Goal: Task Accomplishment & Management: Use online tool/utility

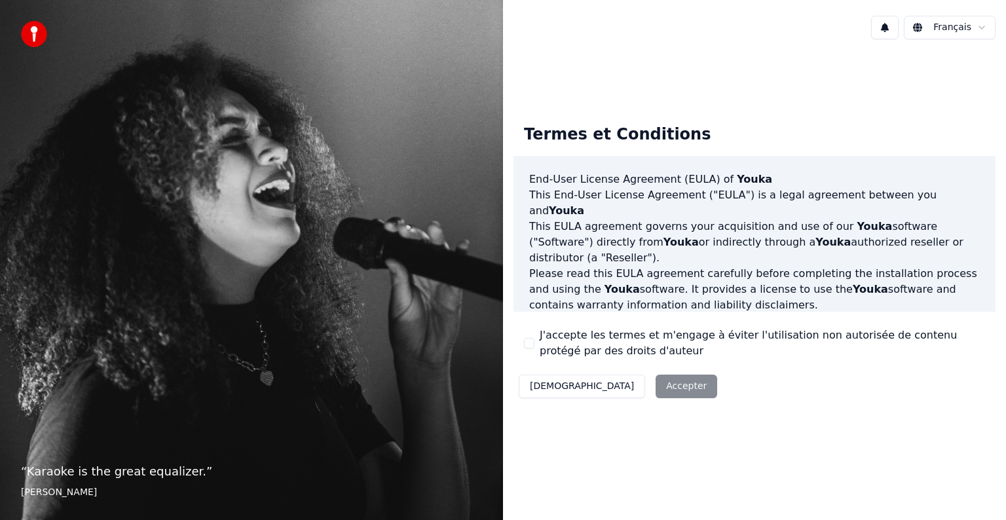
click at [620, 390] on div "Décliner Accepter" at bounding box center [617, 386] width 209 height 34
click at [620, 386] on div "Décliner Accepter" at bounding box center [617, 386] width 209 height 34
click at [534, 344] on div "J'accepte les termes et m'engage à éviter l'utilisation non autorisée de conten…" at bounding box center [754, 342] width 461 height 31
click at [530, 344] on button "J'accepte les termes et m'engage à éviter l'utilisation non autorisée de conten…" at bounding box center [529, 343] width 10 height 10
click at [656, 390] on button "Accepter" at bounding box center [687, 387] width 62 height 24
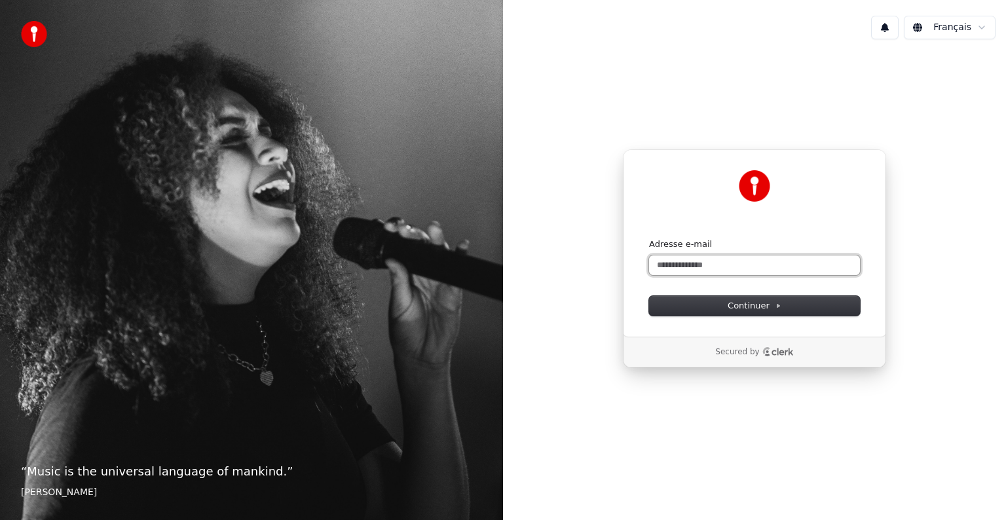
click at [682, 269] on input "Adresse e-mail" at bounding box center [754, 265] width 211 height 20
click at [747, 305] on span "Continuer" at bounding box center [755, 306] width 54 height 12
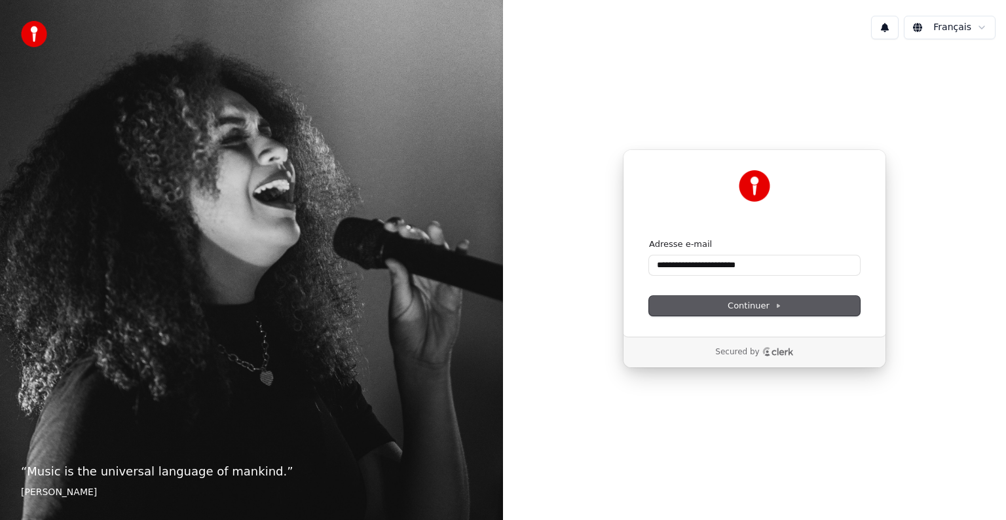
type input "**********"
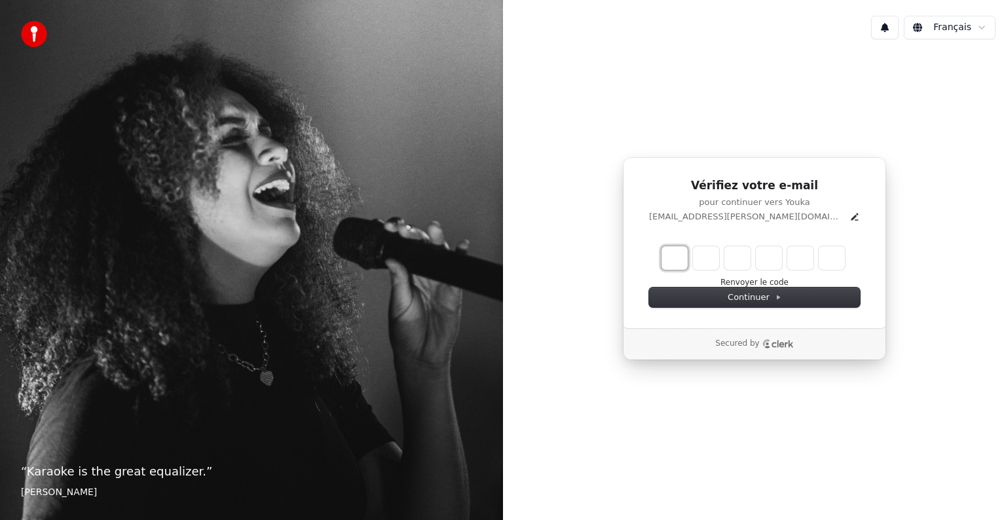
type input "*"
type input "**"
type input "*"
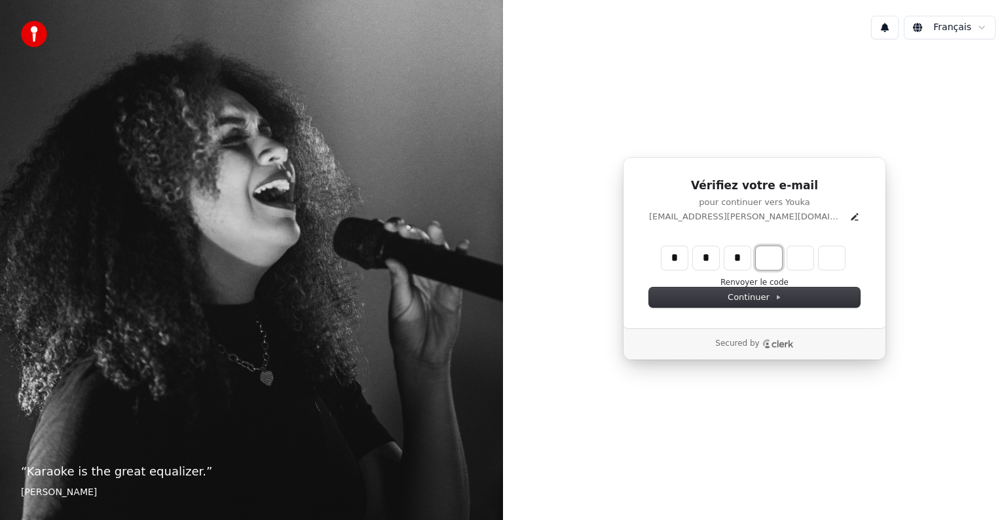
type input "***"
type input "*"
type input "****"
type input "*"
type input "*****"
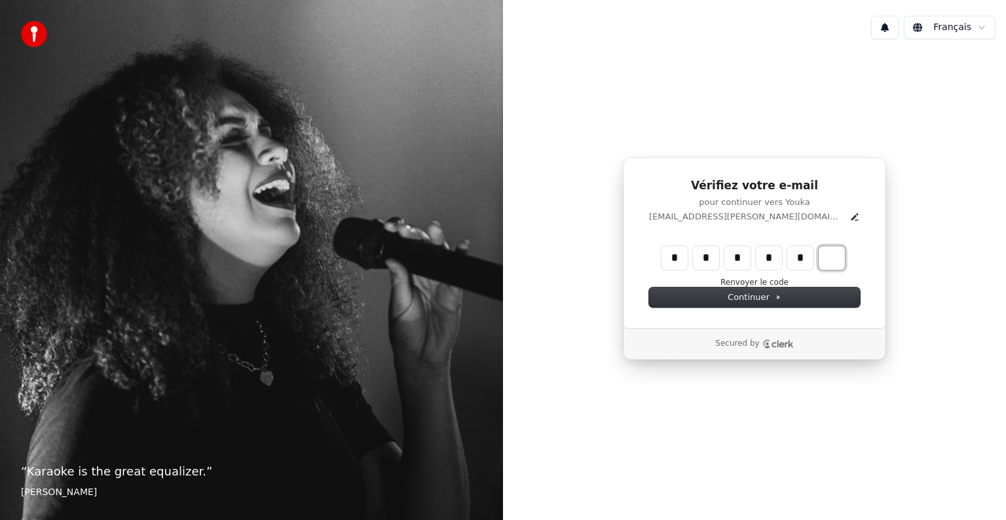
type input "*"
type input "******"
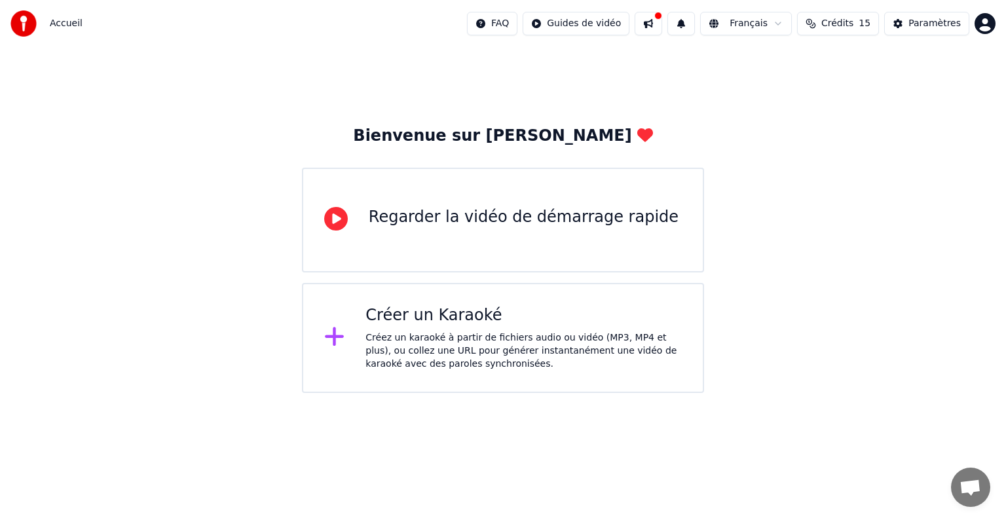
click at [435, 324] on div "Créer un Karaoké" at bounding box center [523, 315] width 316 height 21
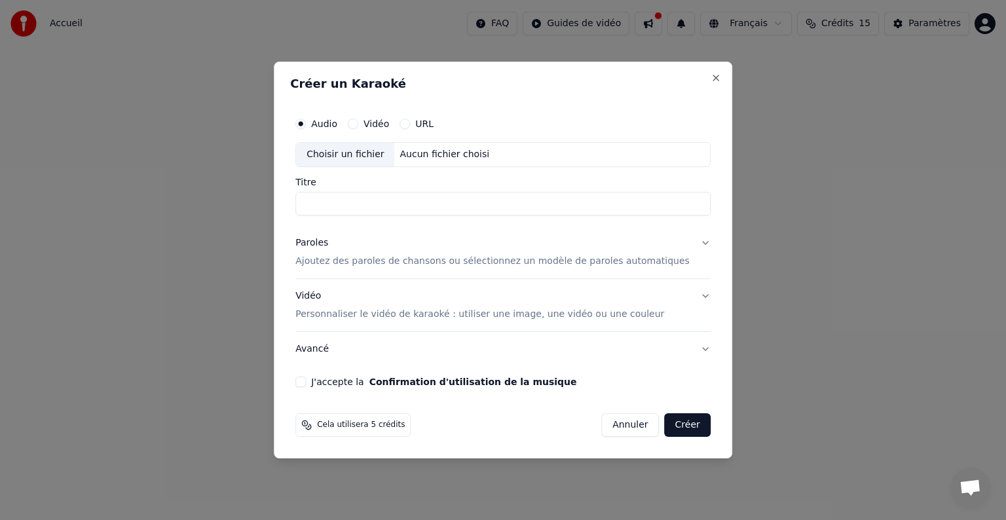
click at [616, 429] on button "Annuler" at bounding box center [630, 425] width 58 height 24
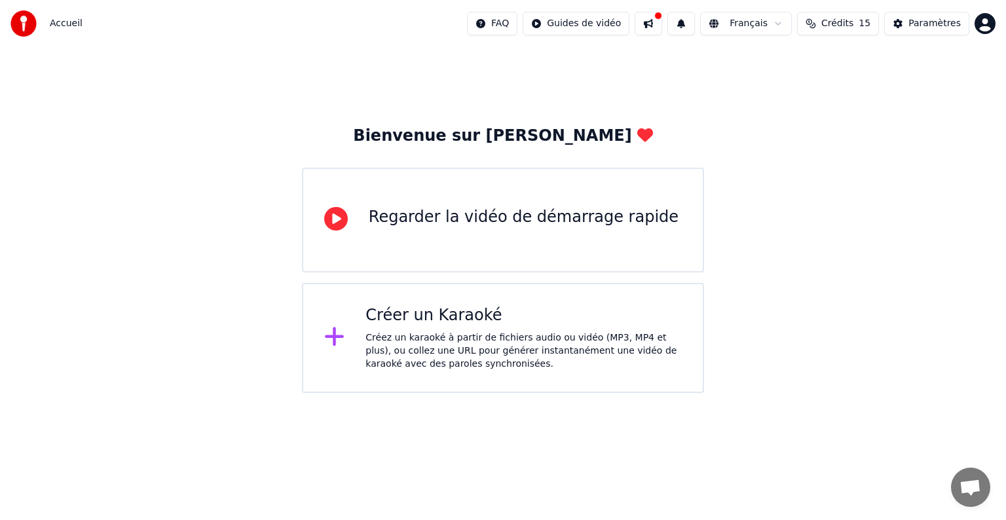
click at [442, 309] on div "Créer un Karaoké" at bounding box center [523, 315] width 316 height 21
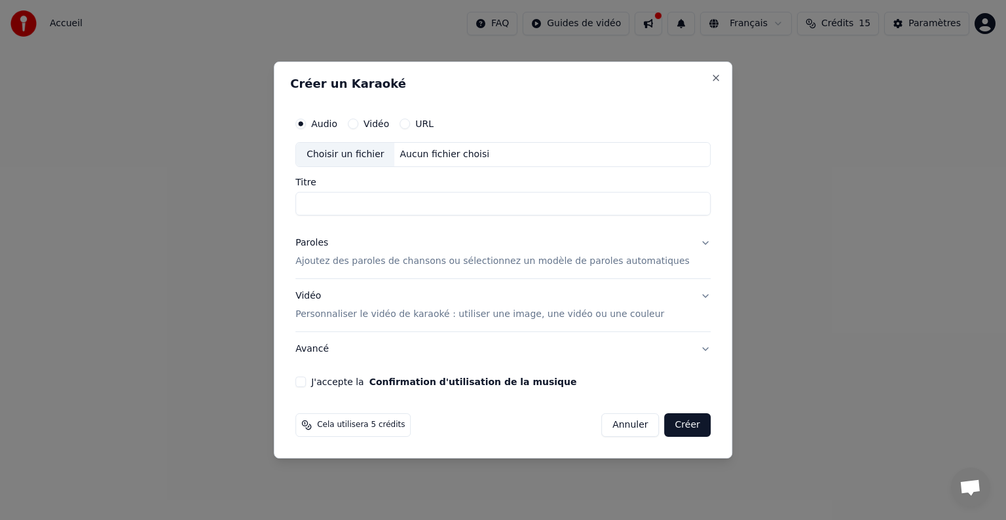
click at [689, 81] on h2 "Créer un Karaoké" at bounding box center [503, 84] width 426 height 12
click at [389, 126] on label "Vidéo" at bounding box center [376, 123] width 26 height 9
click at [358, 126] on button "Vidéo" at bounding box center [353, 124] width 10 height 10
click at [337, 128] on label "Audio" at bounding box center [324, 123] width 26 height 9
click at [306, 128] on button "Audio" at bounding box center [300, 124] width 10 height 10
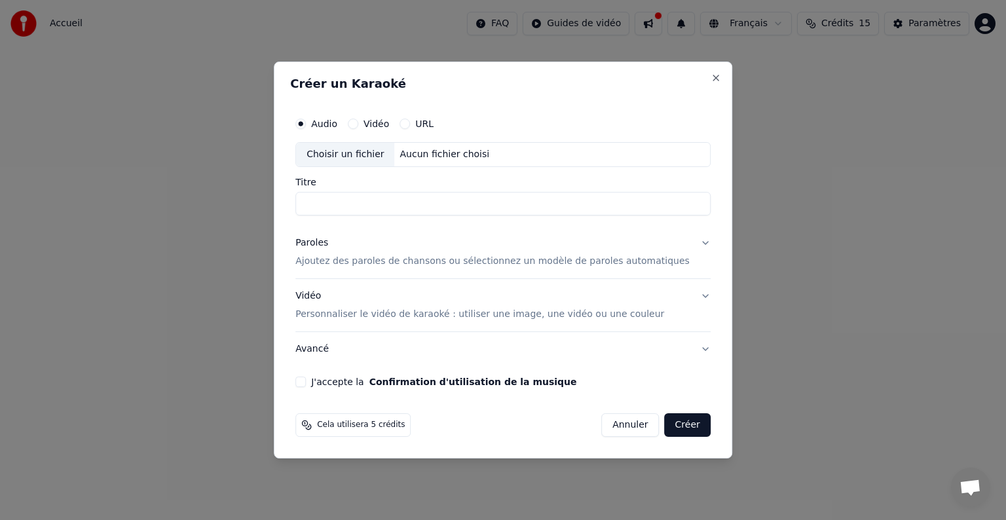
click at [343, 212] on input "Titre" at bounding box center [502, 204] width 415 height 24
click at [620, 432] on button "Annuler" at bounding box center [630, 425] width 58 height 24
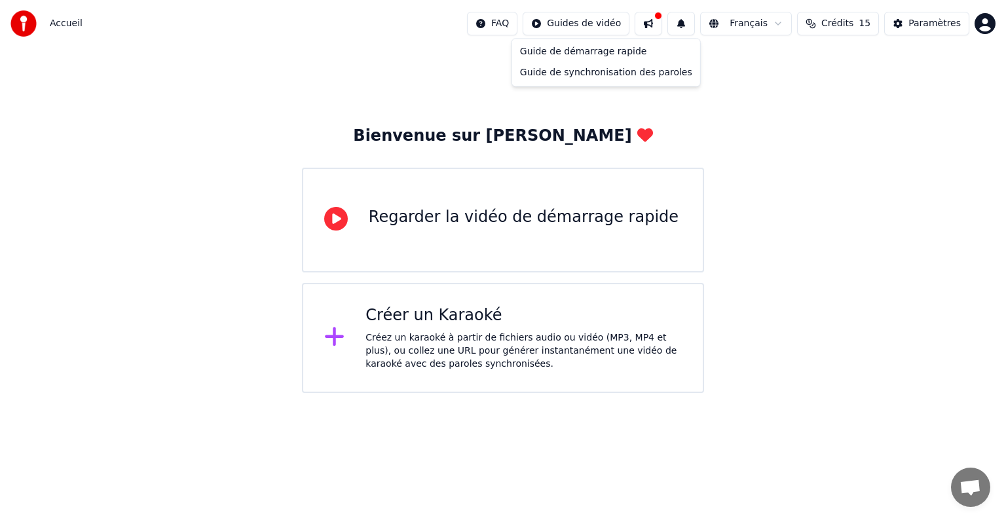
click at [618, 21] on html "Accueil FAQ Guides de vidéo Français Crédits 15 Paramètres Bienvenue sur Youka …" at bounding box center [503, 196] width 1006 height 393
click at [596, 50] on div "Guide de démarrage rapide" at bounding box center [606, 51] width 183 height 21
click at [424, 312] on div "Créer un Karaoké" at bounding box center [523, 315] width 316 height 21
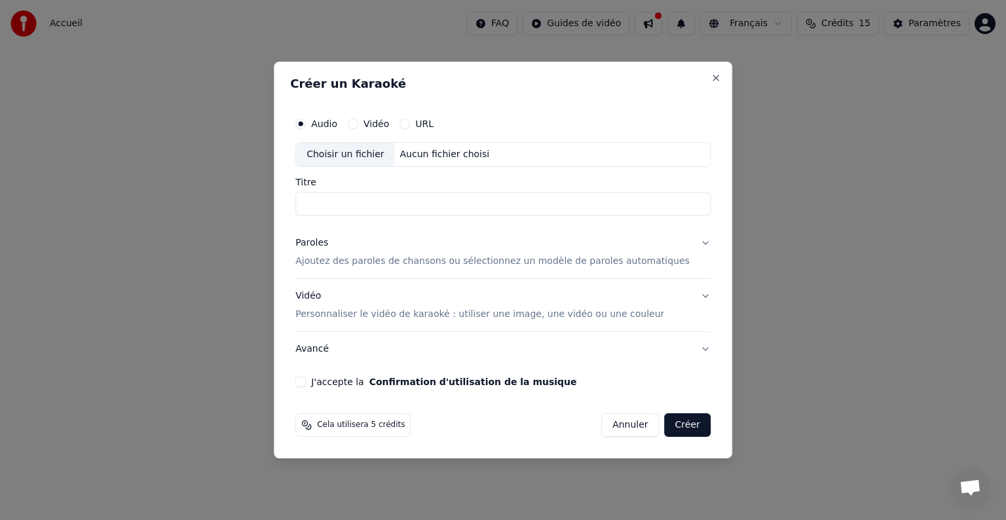
click at [436, 156] on div "Aucun fichier choisi" at bounding box center [445, 154] width 100 height 13
click at [348, 155] on div "Choisir un fichier" at bounding box center [345, 155] width 98 height 24
click at [358, 126] on button "Vidéo" at bounding box center [353, 124] width 10 height 10
click at [711, 79] on button "Close" at bounding box center [716, 78] width 10 height 10
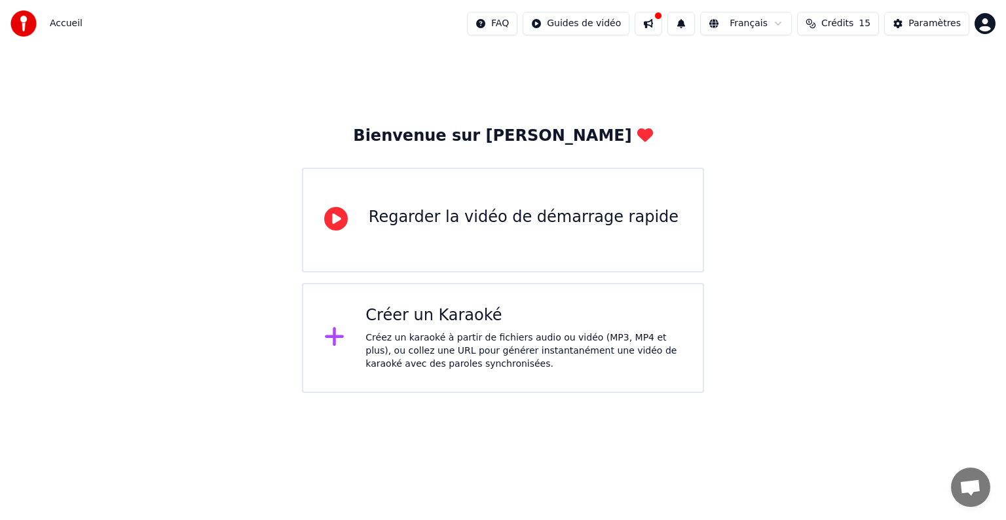
click at [853, 29] on span "Crédits" at bounding box center [837, 23] width 32 height 13
click at [925, 20] on div "Paramètres" at bounding box center [934, 23] width 52 height 13
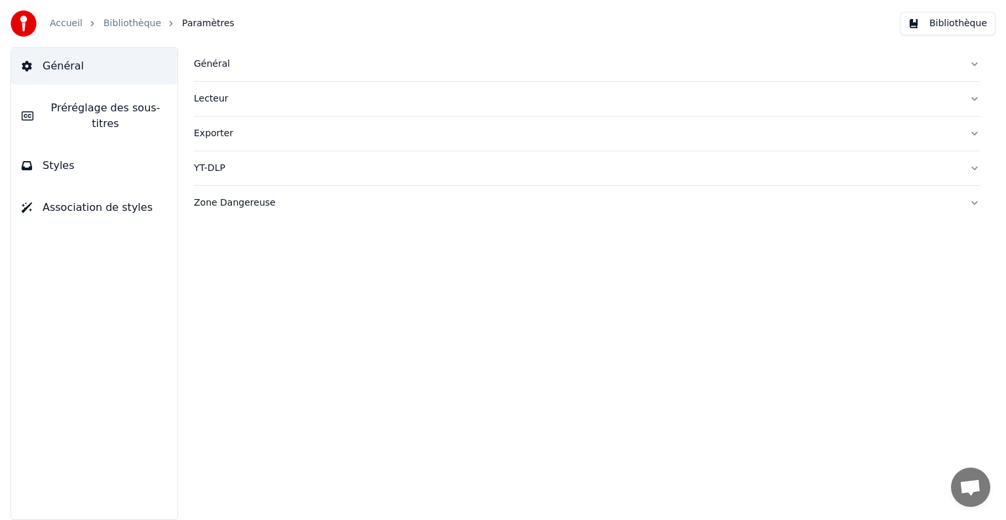
click at [957, 30] on button "Bibliothèque" at bounding box center [948, 24] width 96 height 24
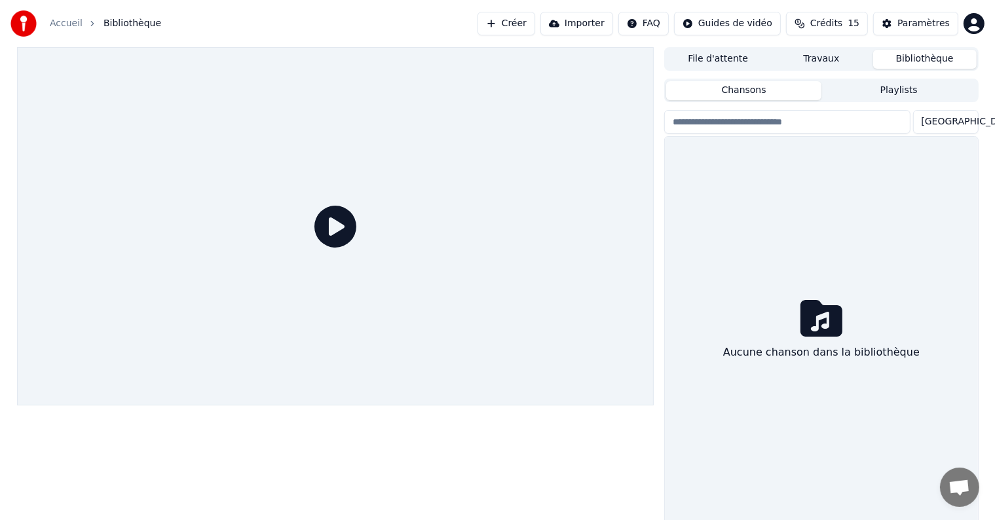
click at [603, 31] on button "Importer" at bounding box center [576, 24] width 73 height 24
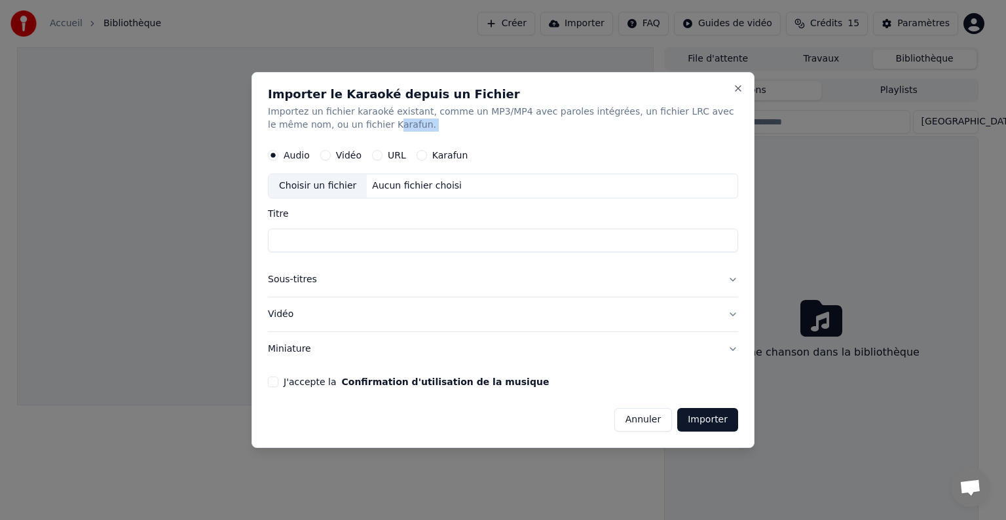
drag, startPoint x: 325, startPoint y: 131, endPoint x: 418, endPoint y: 155, distance: 95.9
click at [418, 155] on div "Importer le Karaoké depuis un Fichier Importez un fichier karaoké existant, com…" at bounding box center [502, 260] width 503 height 376
click at [418, 155] on button "Karafun" at bounding box center [422, 155] width 10 height 10
click at [330, 191] on div "Choisir un fichier" at bounding box center [318, 186] width 98 height 24
click at [659, 428] on button "Annuler" at bounding box center [643, 420] width 58 height 24
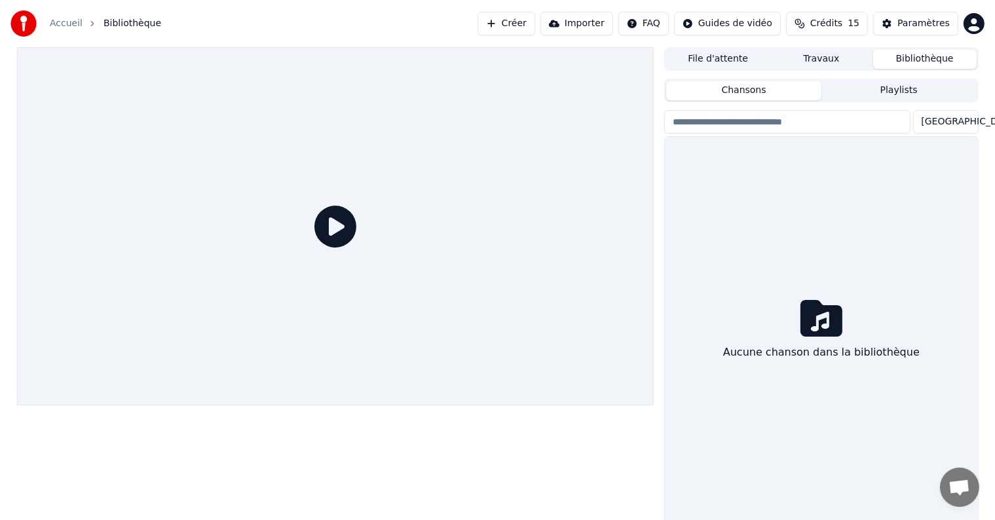
click at [596, 24] on button "Importer" at bounding box center [576, 24] width 73 height 24
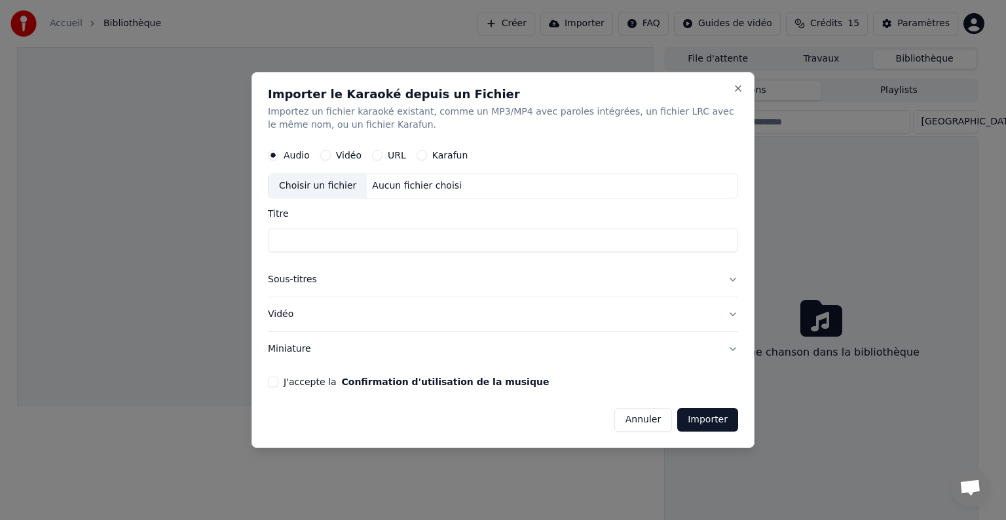
click at [402, 153] on div "Audio Vidéo URL Karafun" at bounding box center [368, 155] width 200 height 10
click at [374, 157] on button "URL" at bounding box center [377, 155] width 10 height 10
click at [301, 249] on input "Titre" at bounding box center [503, 241] width 470 height 24
paste input "**********"
type input "**********"
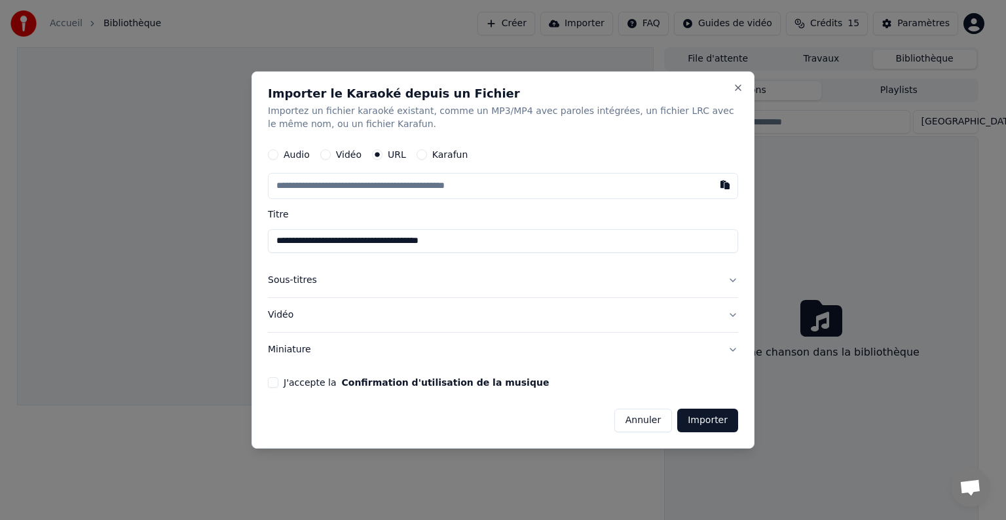
click at [699, 422] on button "Importer" at bounding box center [707, 421] width 61 height 24
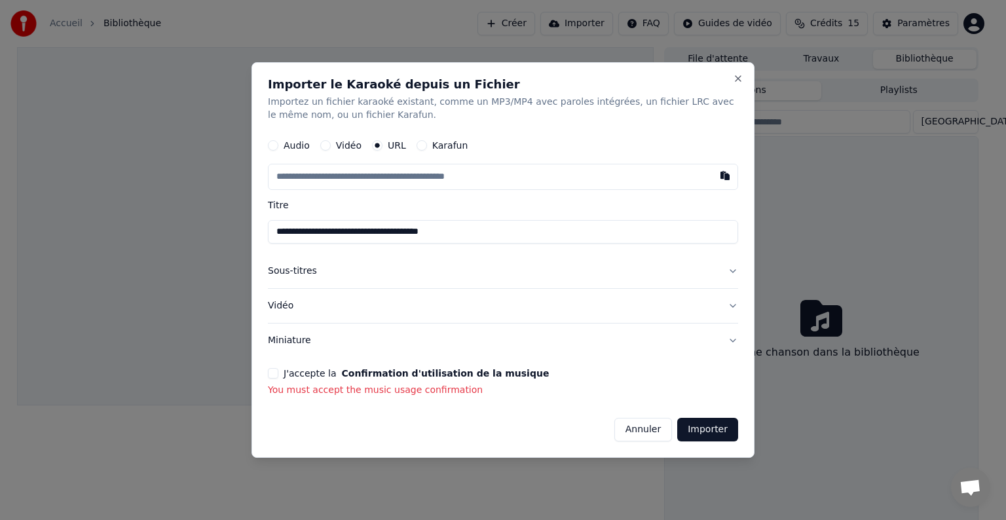
click at [270, 377] on button "J'accepte la Confirmation d'utilisation de la musique" at bounding box center [273, 373] width 10 height 10
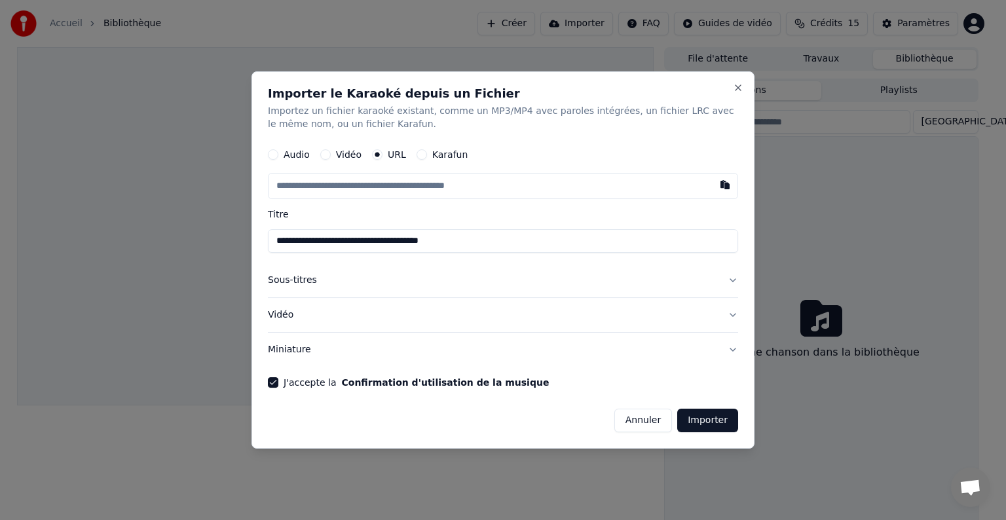
click at [699, 418] on button "Importer" at bounding box center [707, 421] width 61 height 24
click at [729, 289] on button "Sous-titres" at bounding box center [503, 280] width 470 height 34
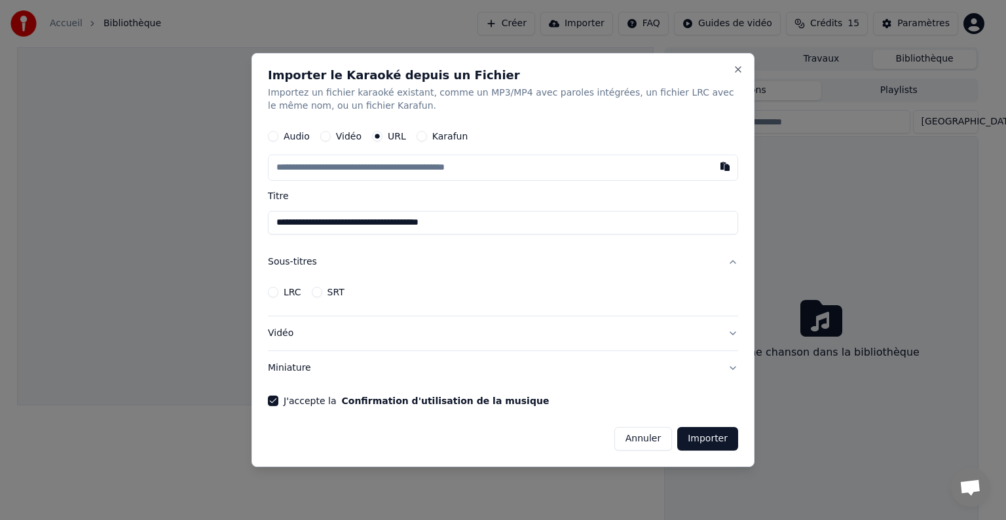
click at [732, 333] on button "Vidéo" at bounding box center [503, 333] width 470 height 34
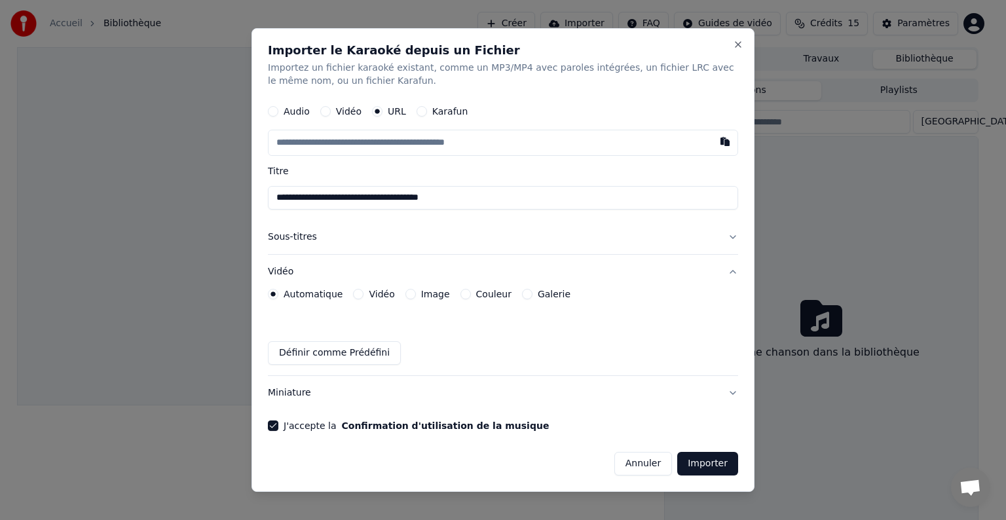
click at [713, 463] on button "Importer" at bounding box center [707, 464] width 61 height 24
drag, startPoint x: 482, startPoint y: 196, endPoint x: 202, endPoint y: 216, distance: 281.0
click at [202, 216] on body "**********" at bounding box center [497, 260] width 995 height 520
click at [288, 141] on input "text" at bounding box center [503, 143] width 470 height 26
paste input "**********"
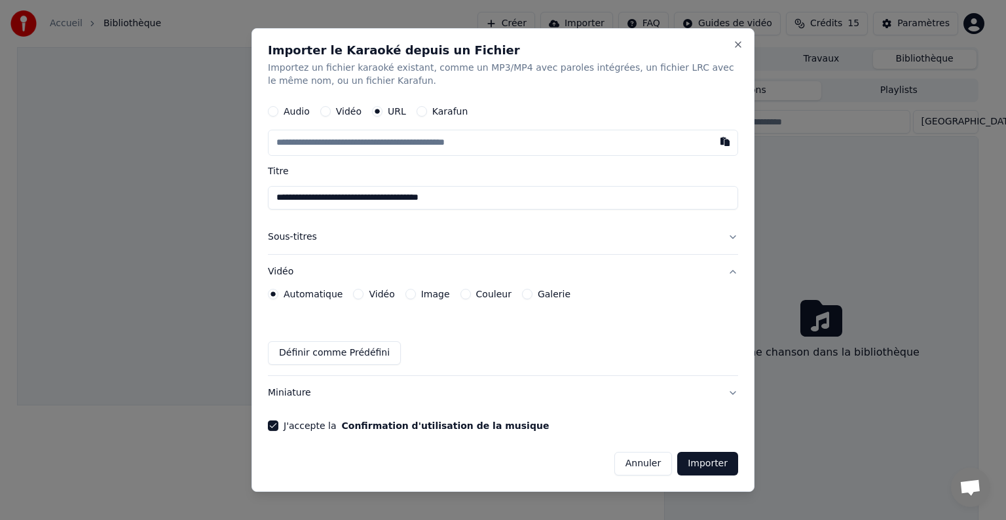
type input "**********"
click at [715, 460] on button "Importer" at bounding box center [707, 464] width 61 height 24
type input "**********"
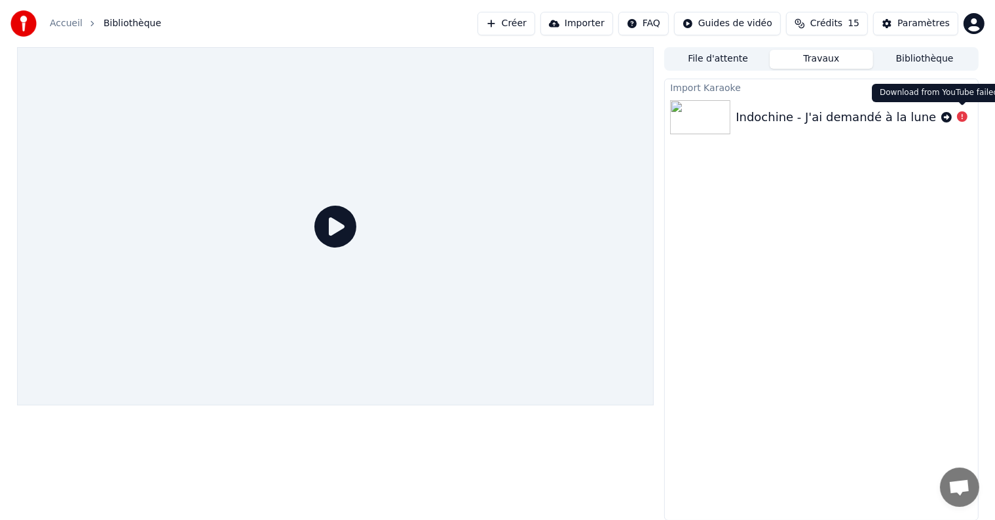
click at [965, 118] on icon at bounding box center [962, 116] width 10 height 10
click at [959, 117] on icon at bounding box center [962, 116] width 10 height 10
click at [944, 117] on icon at bounding box center [946, 117] width 10 height 10
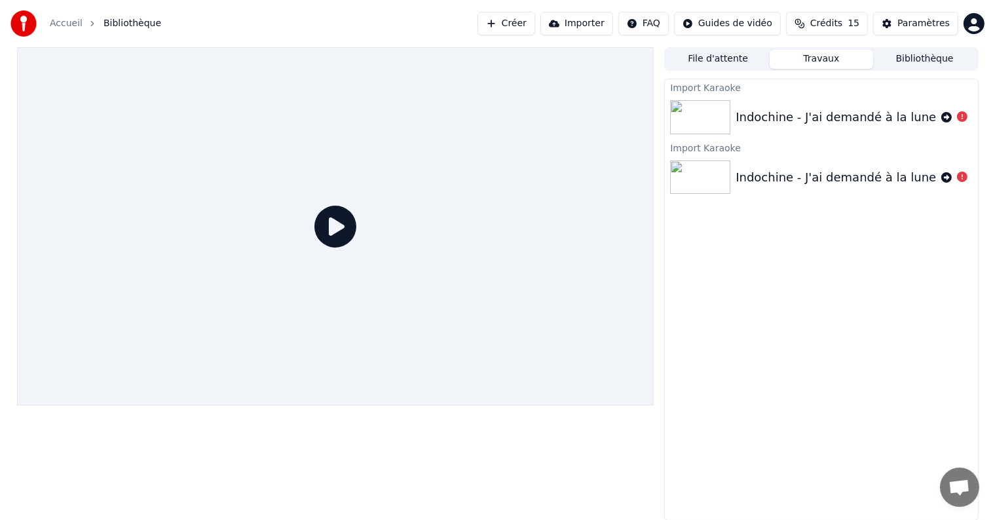
click at [796, 128] on div "Indochine - J'ai demandé à la lune" at bounding box center [821, 117] width 312 height 45
click at [584, 21] on button "Importer" at bounding box center [576, 24] width 73 height 24
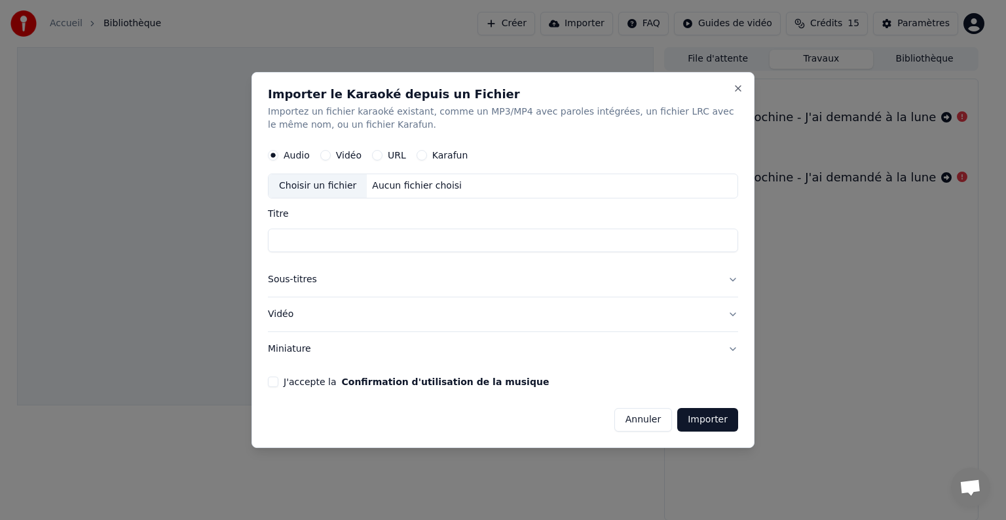
click at [384, 150] on div "URL" at bounding box center [389, 155] width 34 height 10
click at [375, 153] on button "URL" at bounding box center [377, 155] width 10 height 10
click at [359, 181] on input "text" at bounding box center [503, 186] width 470 height 26
paste input "**********"
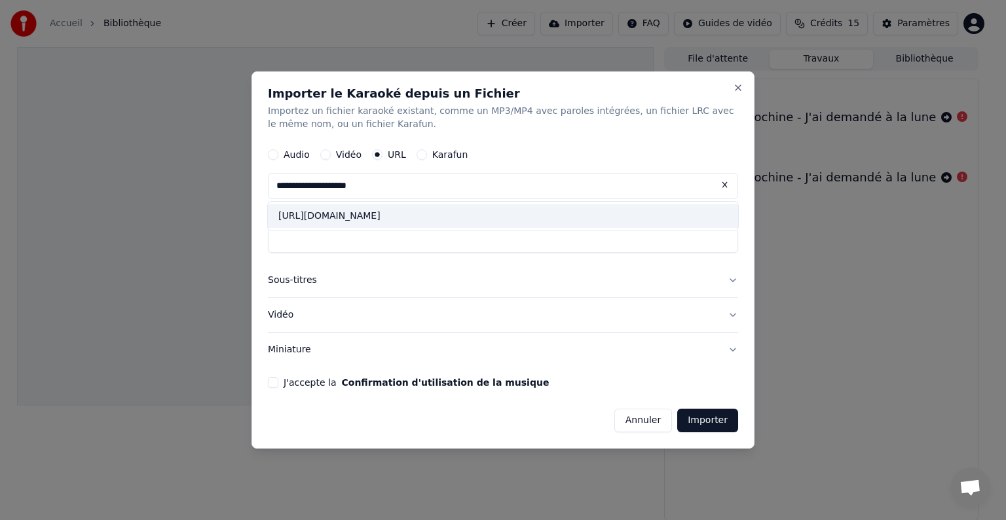
type input "**********"
click at [360, 224] on div "[URL][DOMAIN_NAME]" at bounding box center [503, 216] width 470 height 24
